Goal: Task Accomplishment & Management: Manage account settings

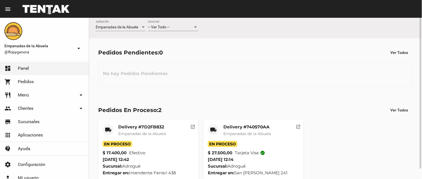
scroll to position [11, 0]
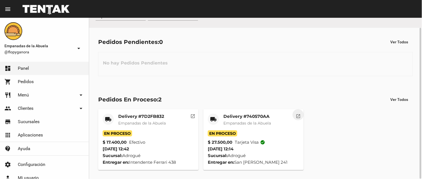
click at [296, 113] on mat-icon "open_in_new" at bounding box center [297, 115] width 5 height 5
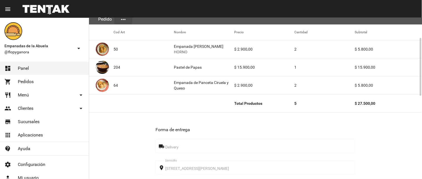
scroll to position [278, 0]
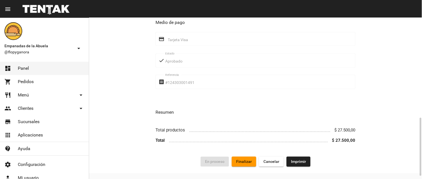
click at [247, 159] on button "Finalizar" at bounding box center [244, 162] width 24 height 10
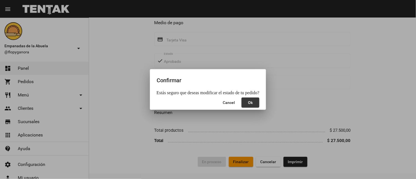
click at [257, 100] on button "Ok" at bounding box center [251, 103] width 18 height 10
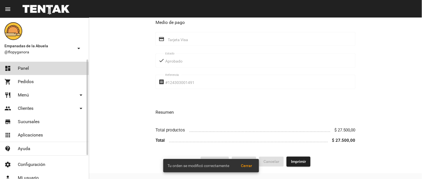
click at [15, 69] on link "dashboard Panel" at bounding box center [44, 68] width 89 height 13
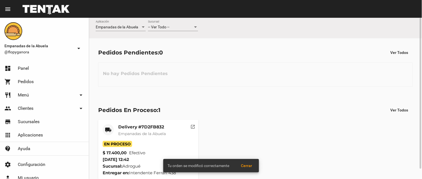
scroll to position [11, 0]
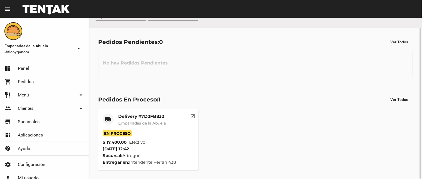
click at [192, 114] on mat-icon "open_in_new" at bounding box center [192, 115] width 5 height 5
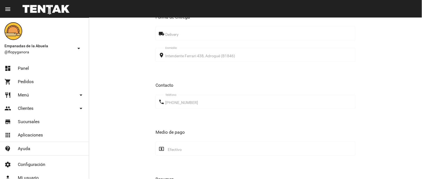
scroll to position [297, 0]
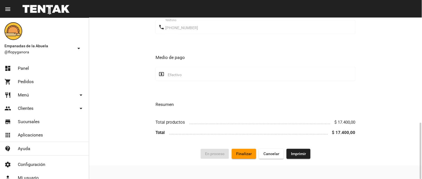
click at [238, 152] on span "Finalizar" at bounding box center [244, 153] width 16 height 4
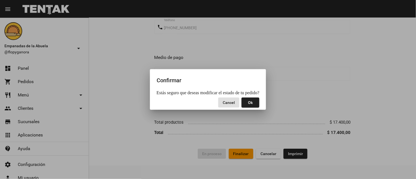
click at [243, 104] on button "Ok" at bounding box center [251, 103] width 18 height 10
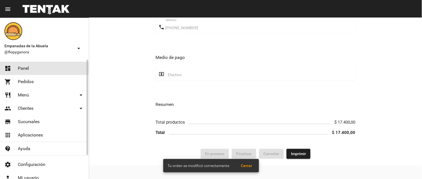
click at [37, 69] on link "dashboard Panel" at bounding box center [44, 68] width 89 height 13
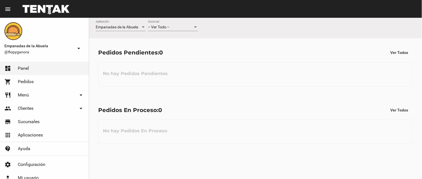
click at [152, 27] on span "-- Ver Todo --" at bounding box center [158, 27] width 21 height 4
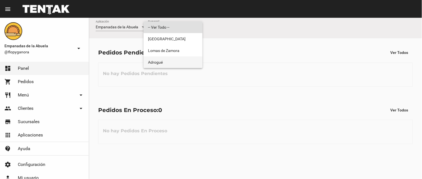
click at [187, 65] on span "Adrogué" at bounding box center [173, 62] width 50 height 12
